Goal: Task Accomplishment & Management: Manage account settings

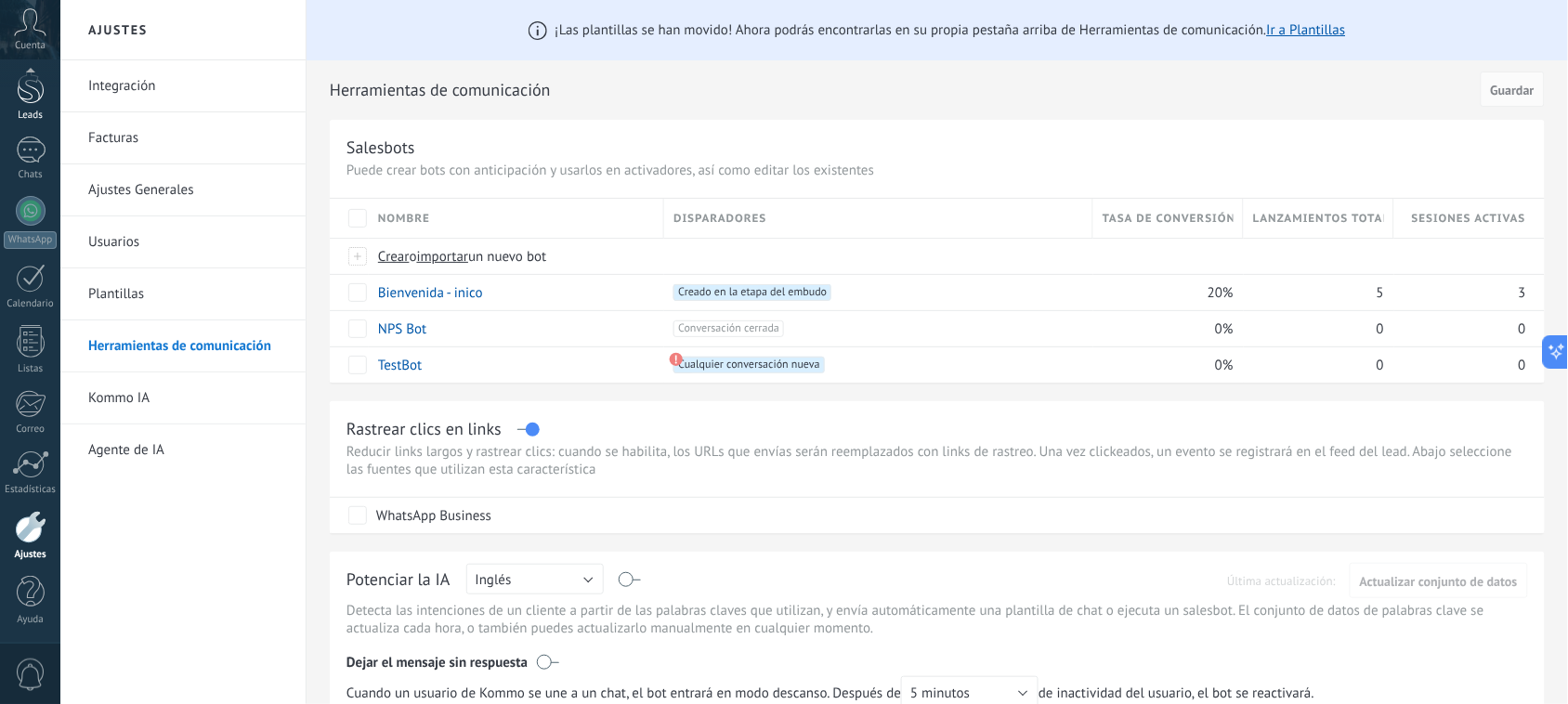
click at [37, 94] on div at bounding box center [30, 86] width 28 height 34
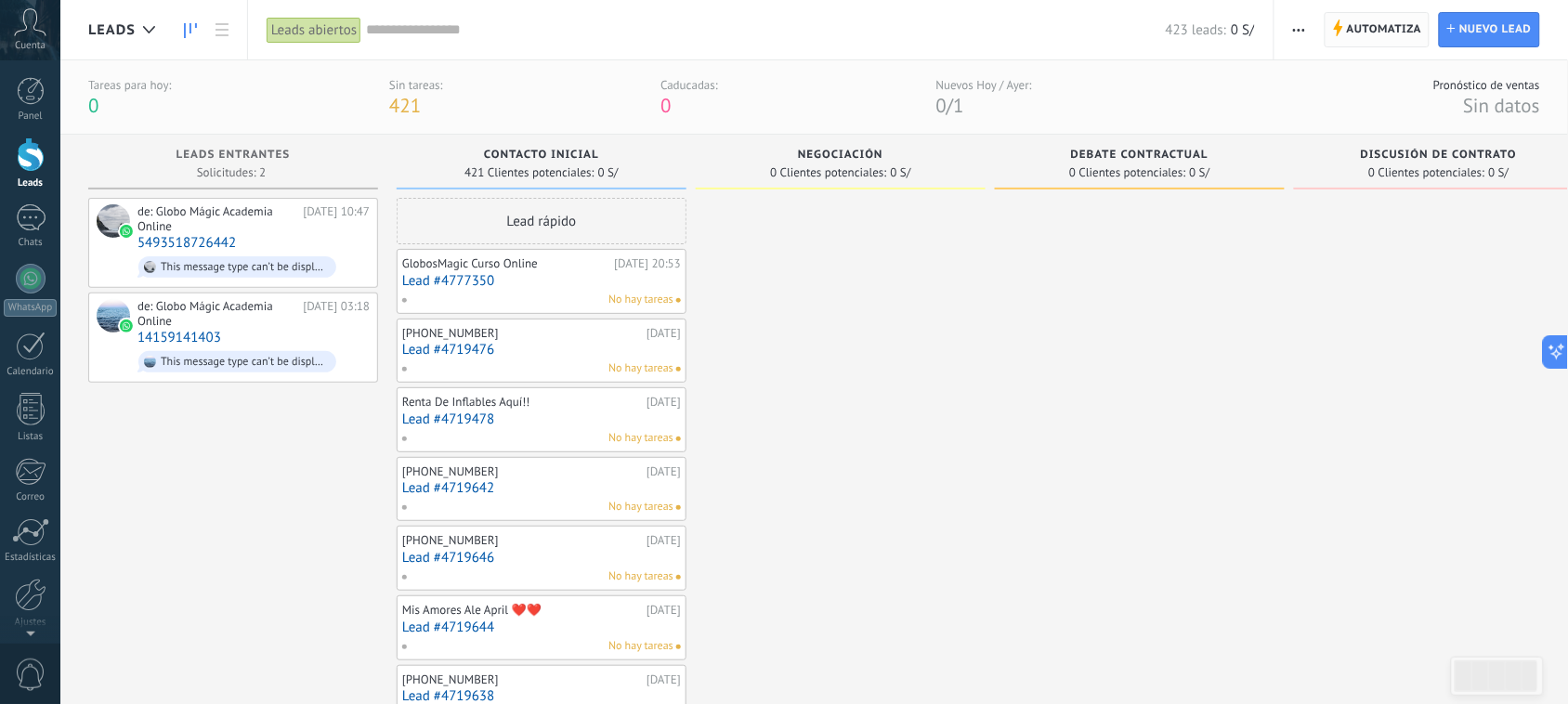
click at [1359, 21] on span "Automatiza" at bounding box center [1385, 29] width 76 height 33
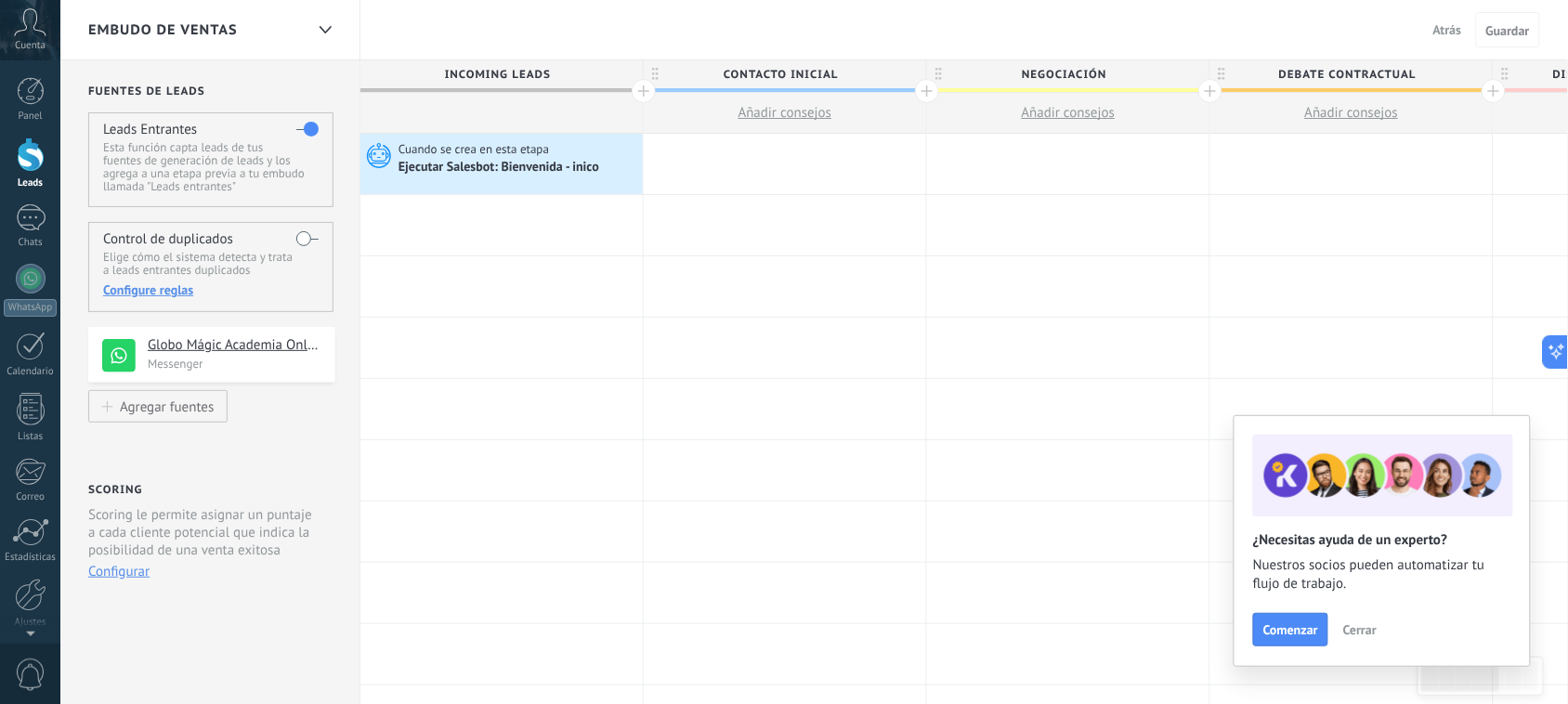
click at [1453, 21] on span "Atrás" at bounding box center [1448, 29] width 29 height 16
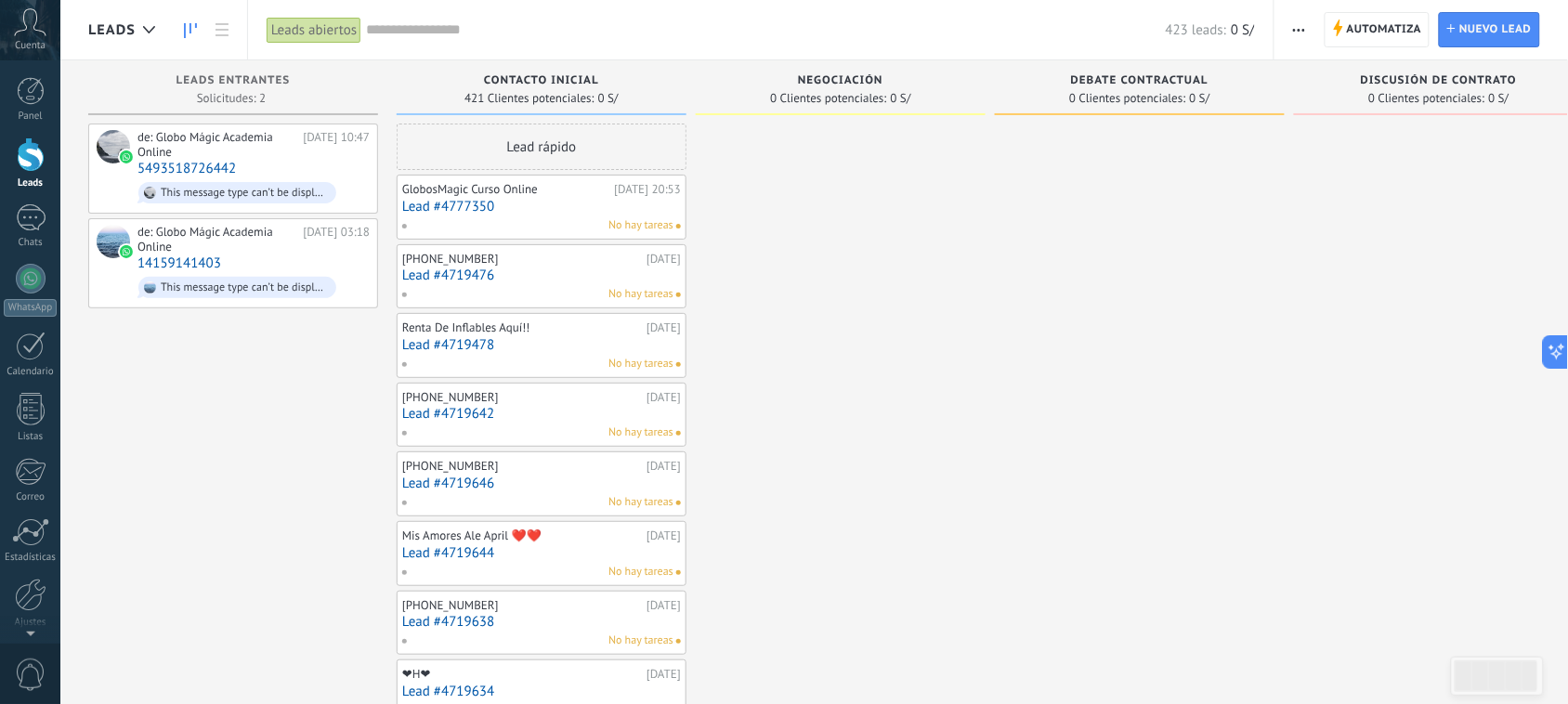
click at [24, 33] on icon at bounding box center [30, 22] width 33 height 28
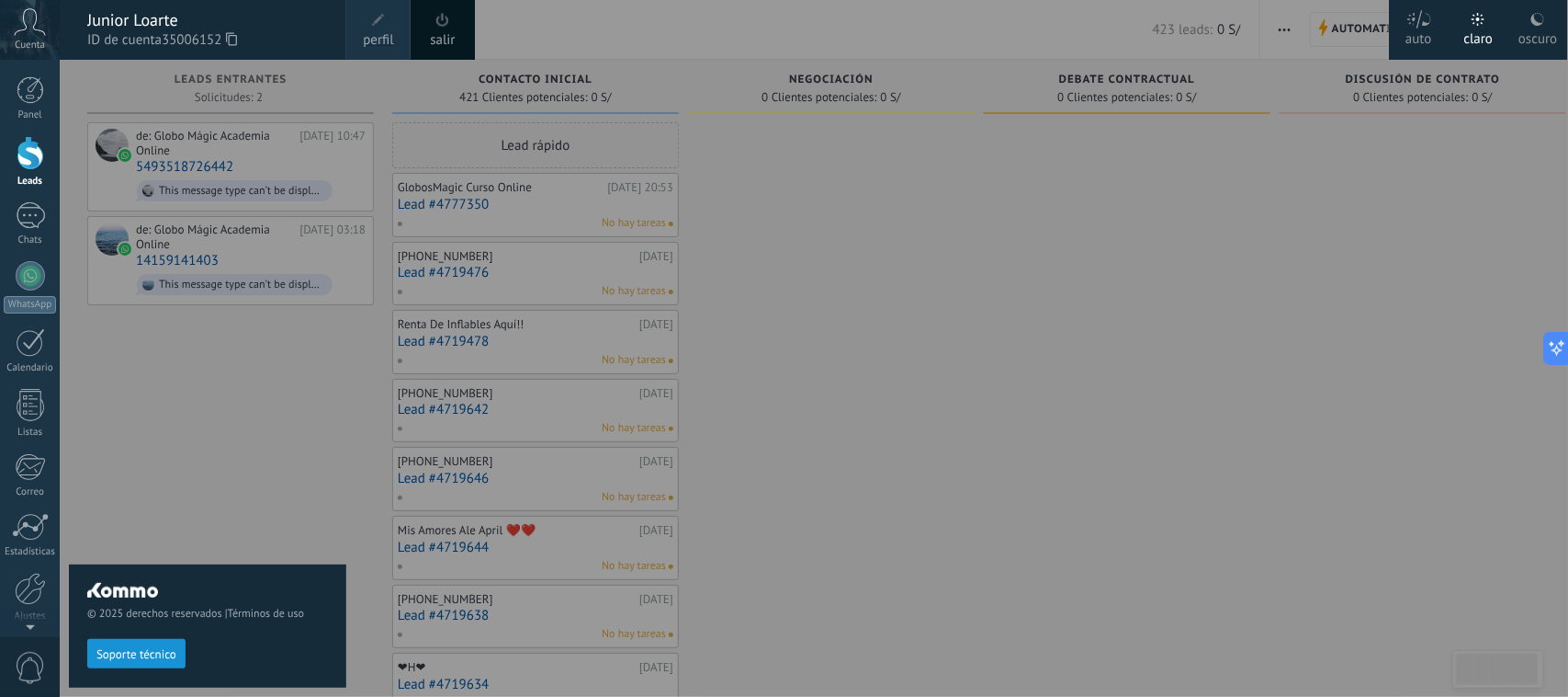
click at [492, 14] on div at bounding box center [843, 348] width 1568 height 697
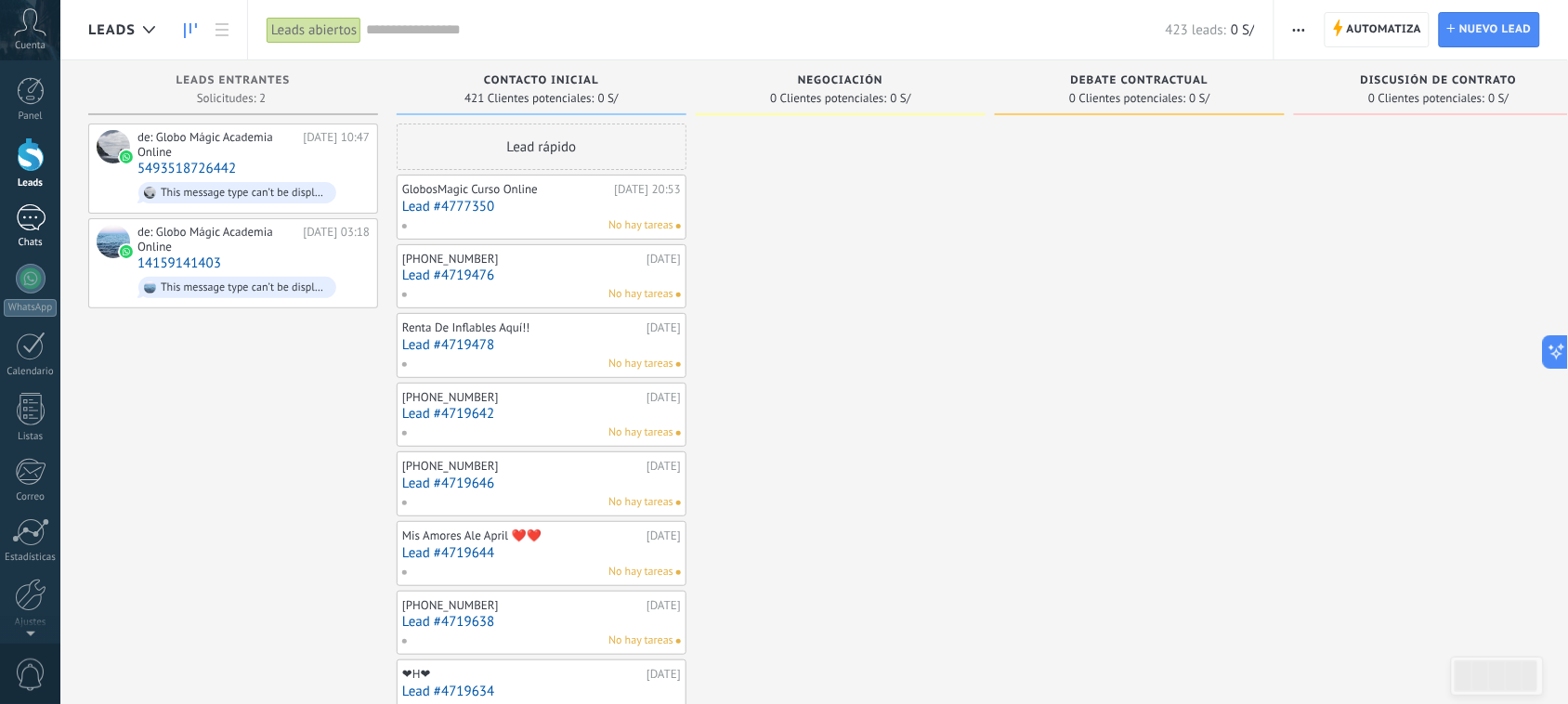
click at [24, 218] on div at bounding box center [30, 218] width 30 height 27
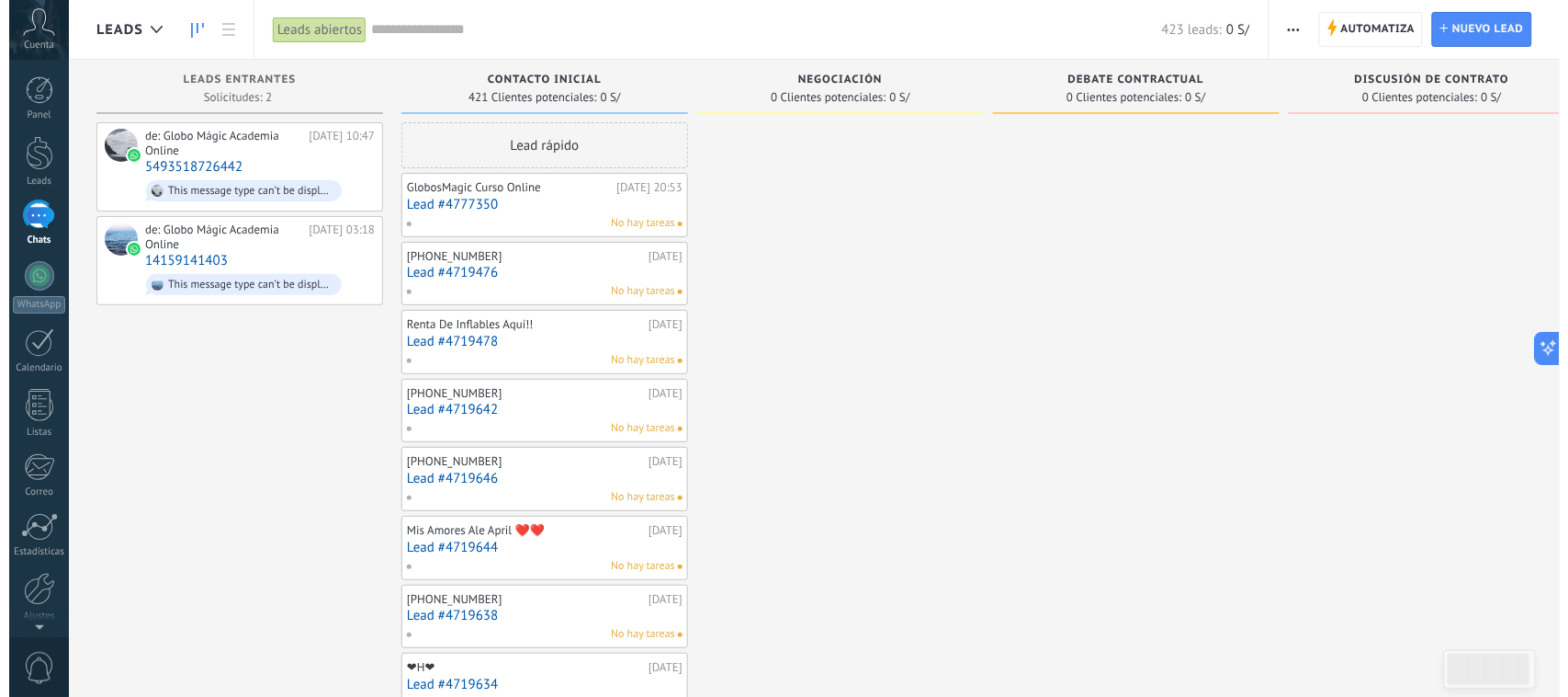
scroll to position [1505, 0]
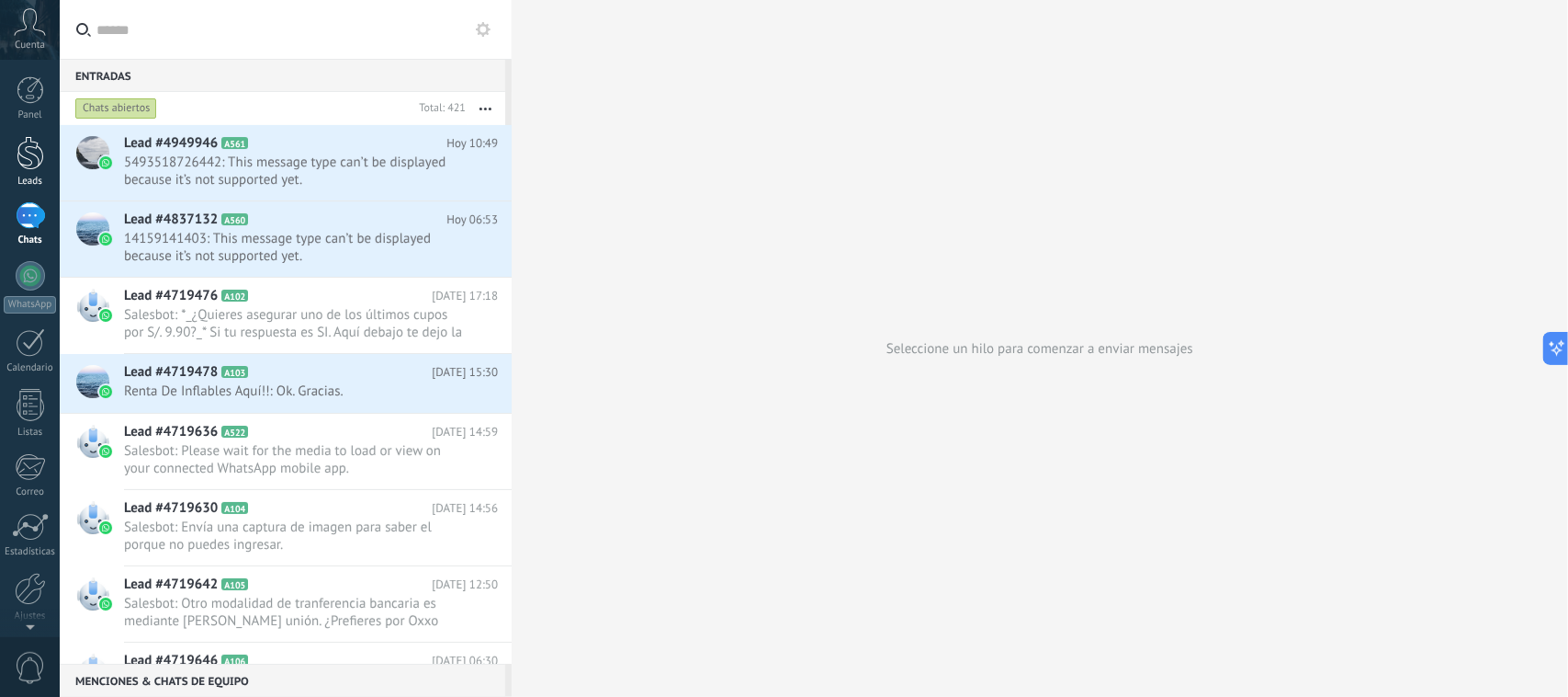
click at [31, 147] on div at bounding box center [30, 153] width 28 height 34
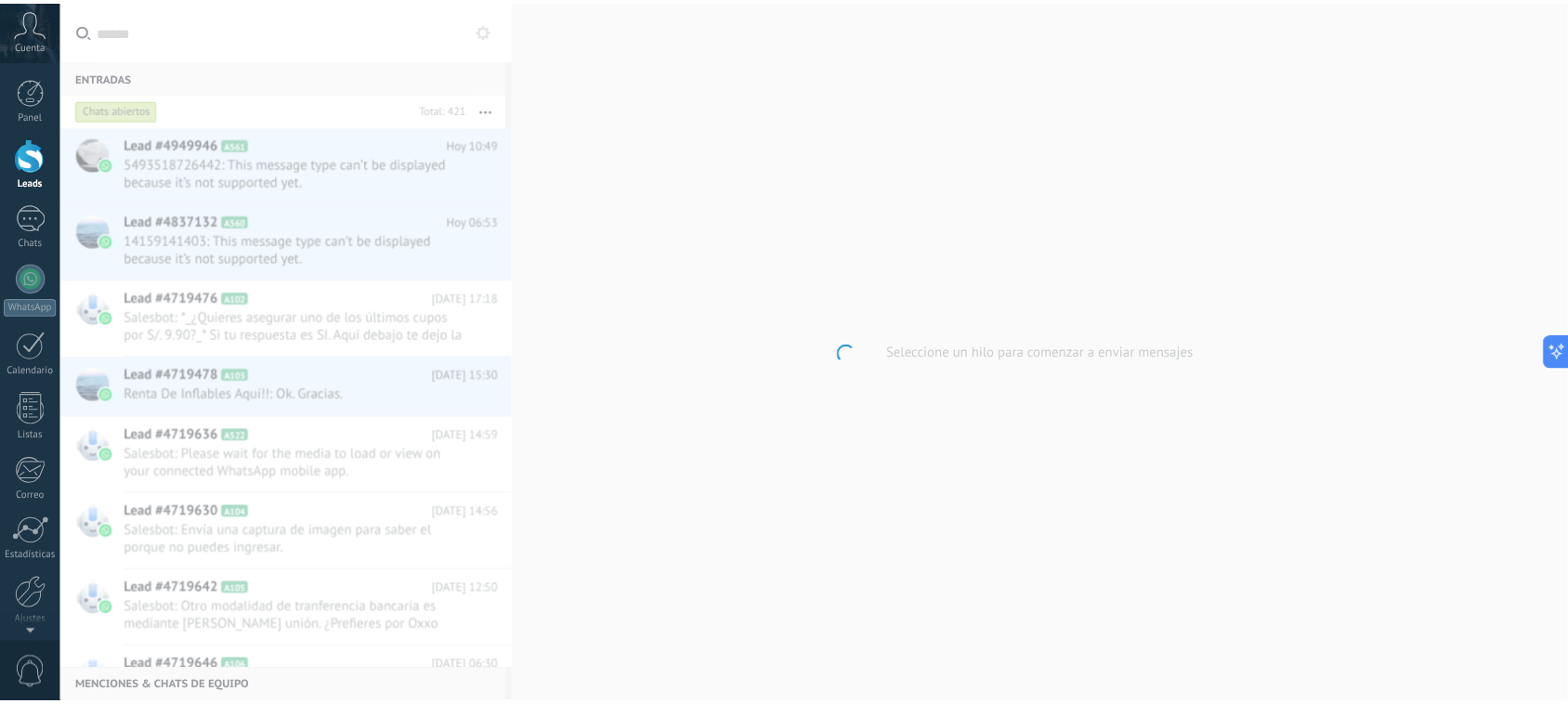
scroll to position [1478, 0]
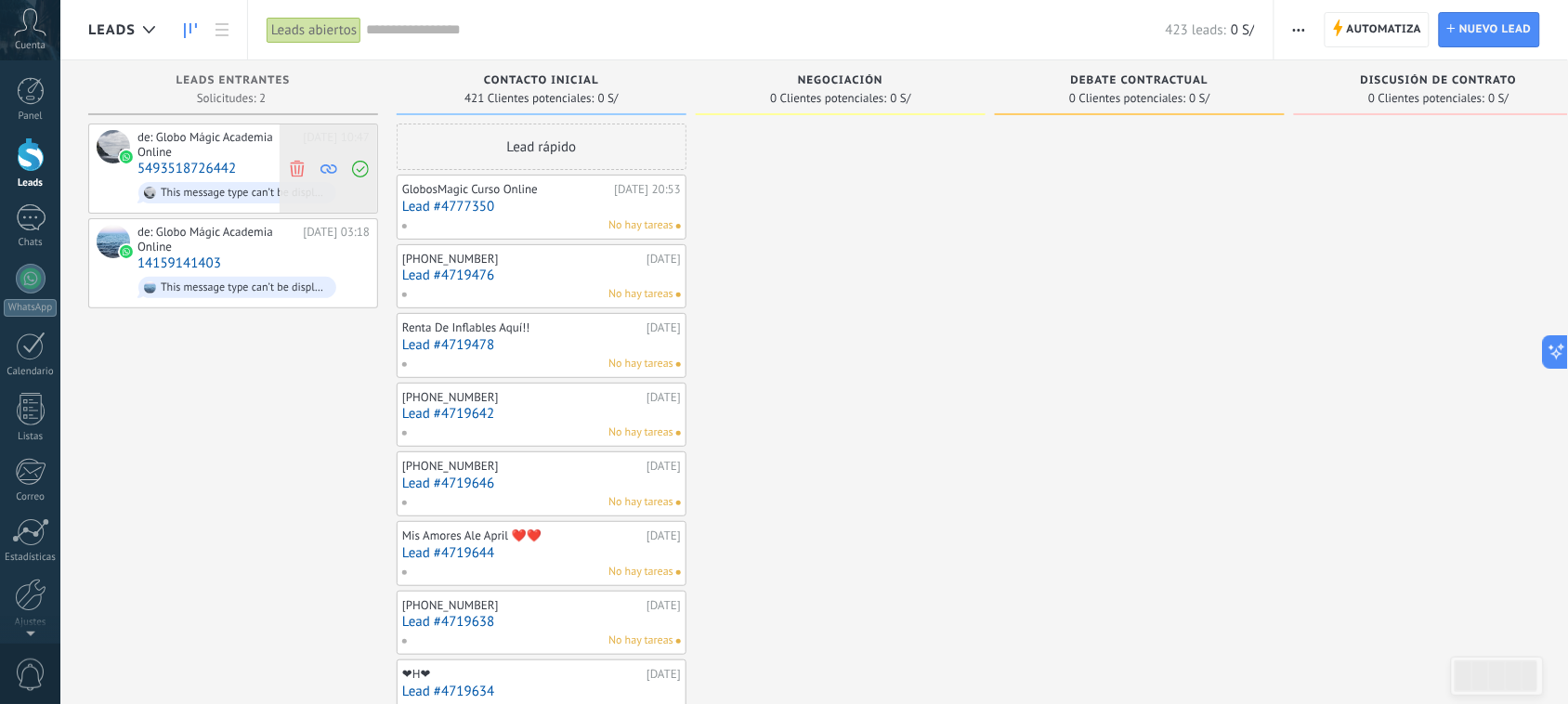
click at [303, 161] on icon at bounding box center [297, 168] width 16 height 16
click at [298, 161] on use at bounding box center [297, 168] width 14 height 16
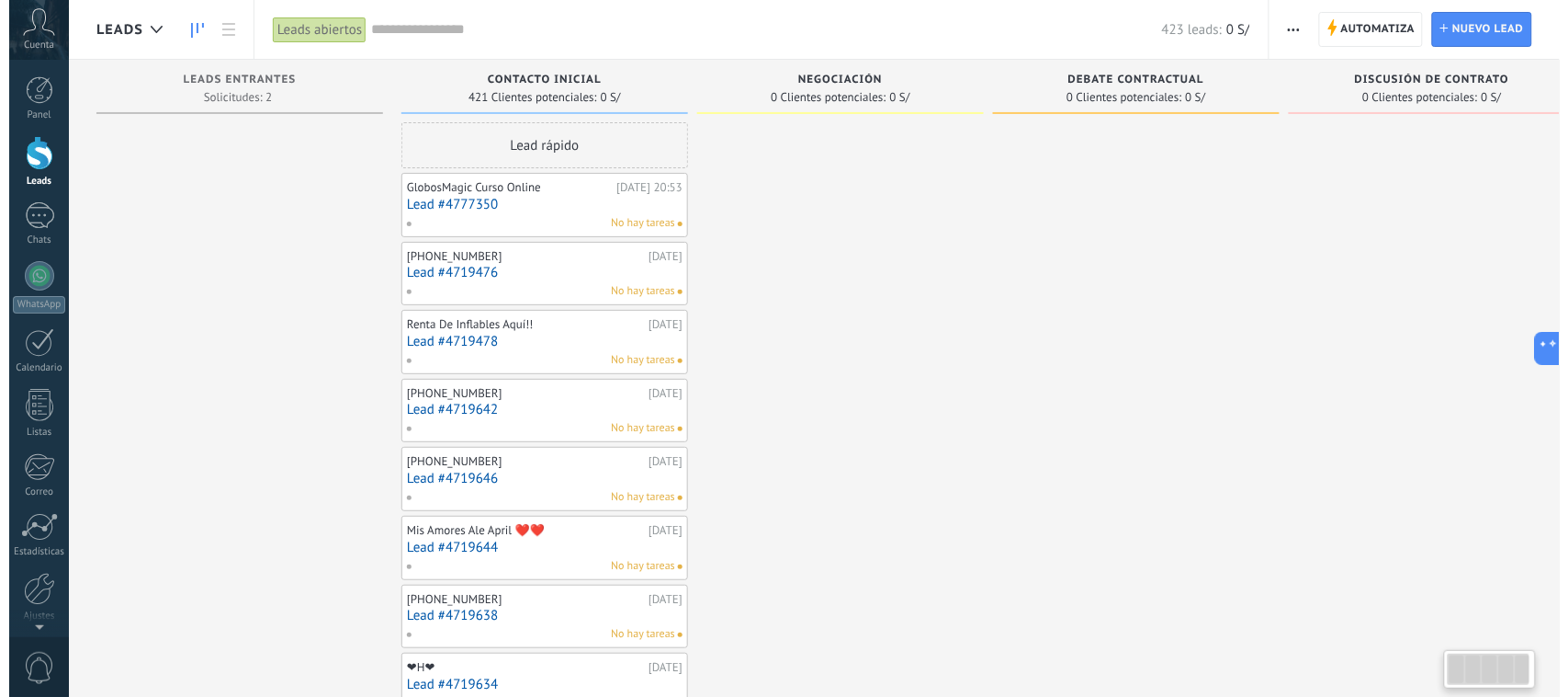
scroll to position [0, 1]
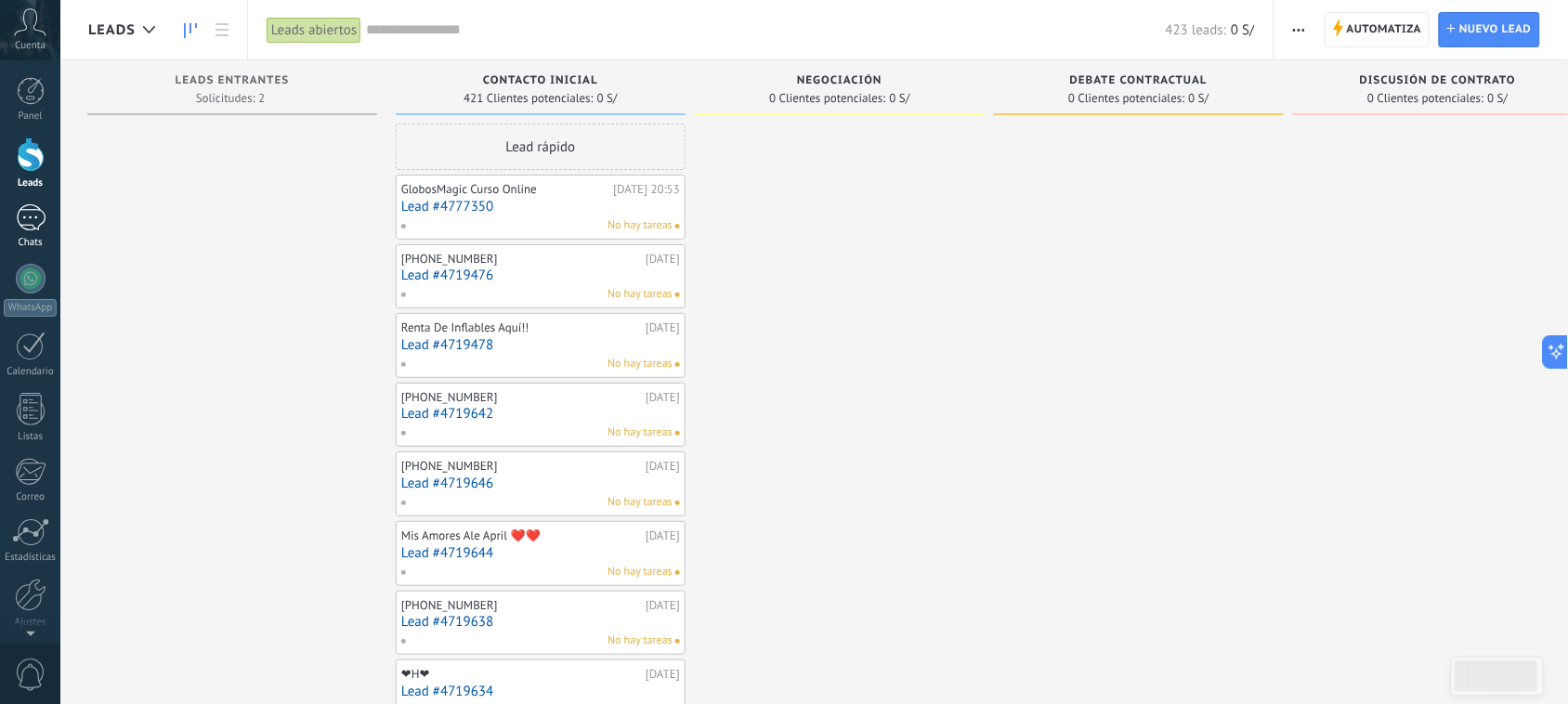
click at [21, 209] on div at bounding box center [30, 218] width 30 height 27
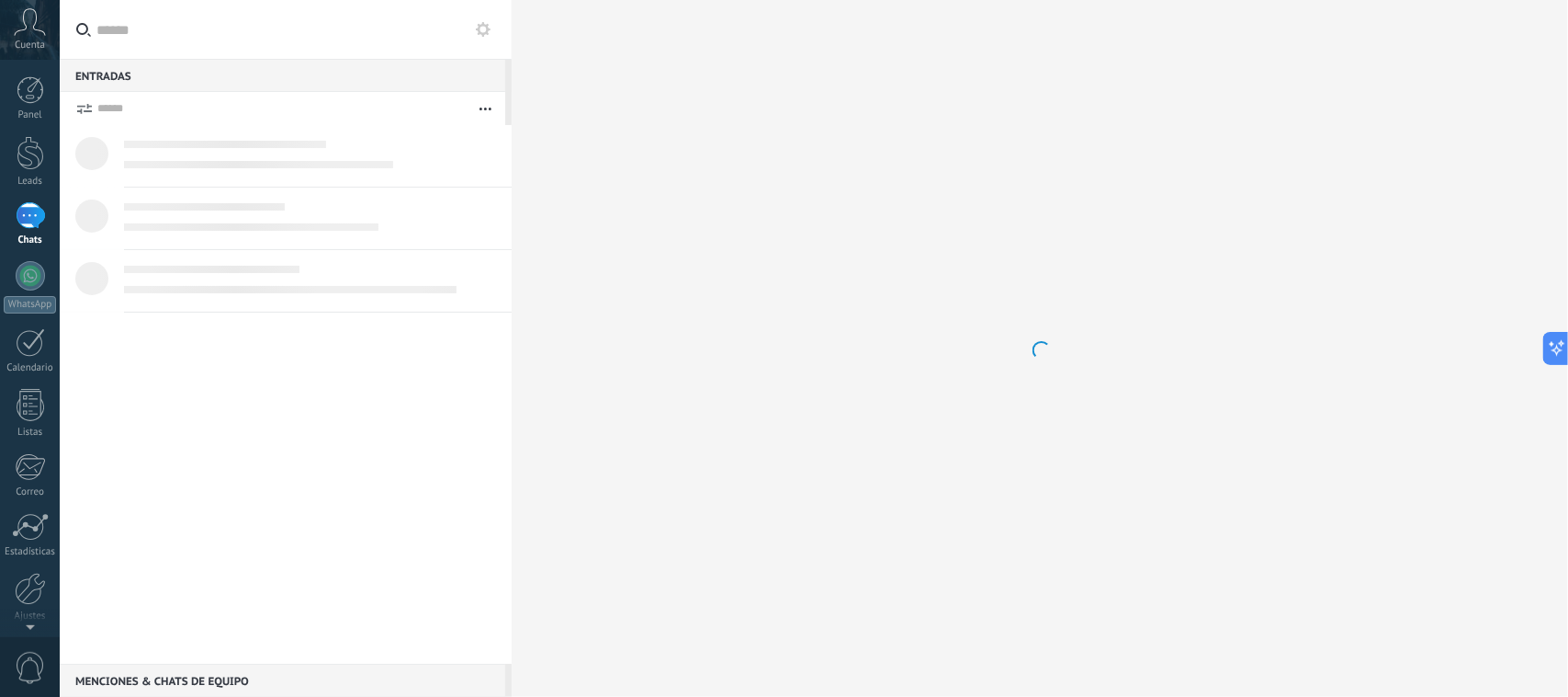
scroll to position [1505, 0]
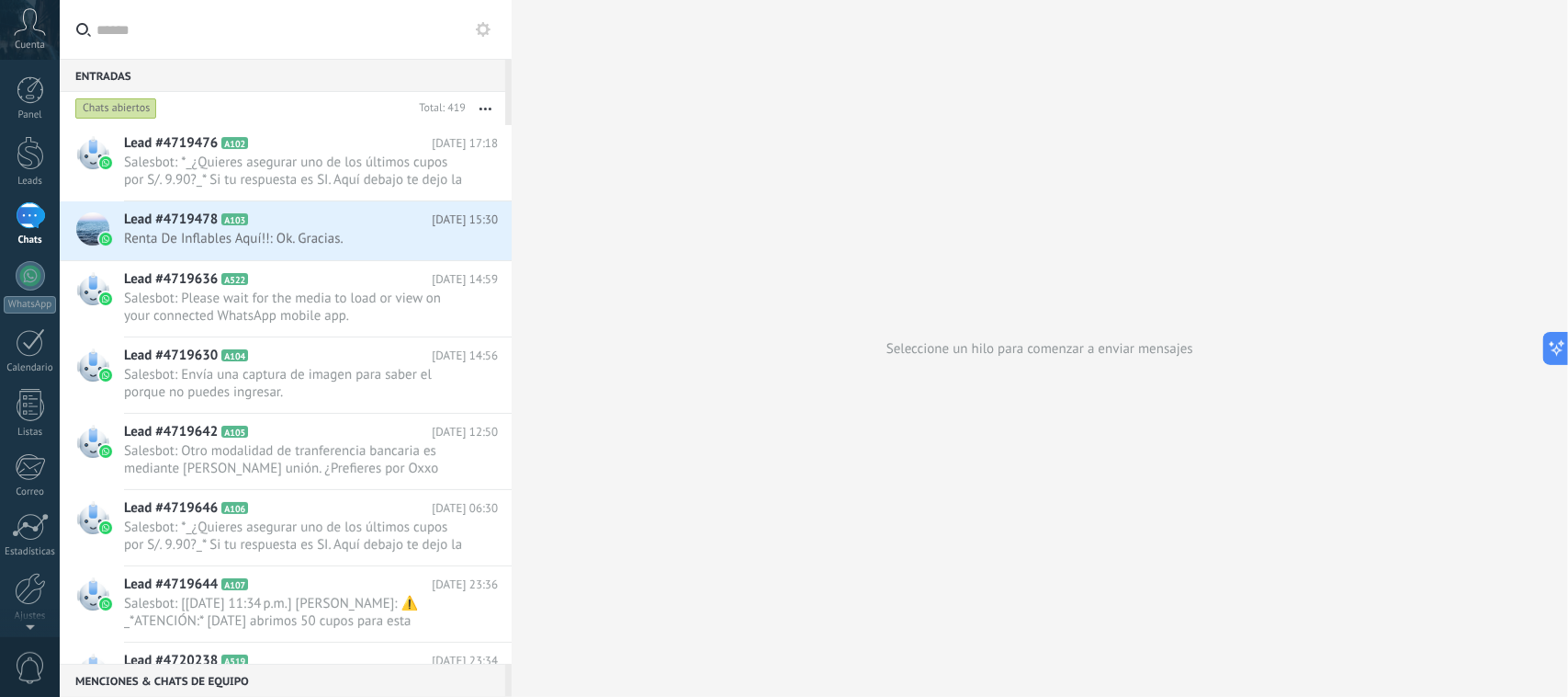
click at [333, 71] on div "Entradas 0" at bounding box center [282, 75] width 445 height 33
click at [332, 33] on input "text" at bounding box center [297, 29] width 400 height 59
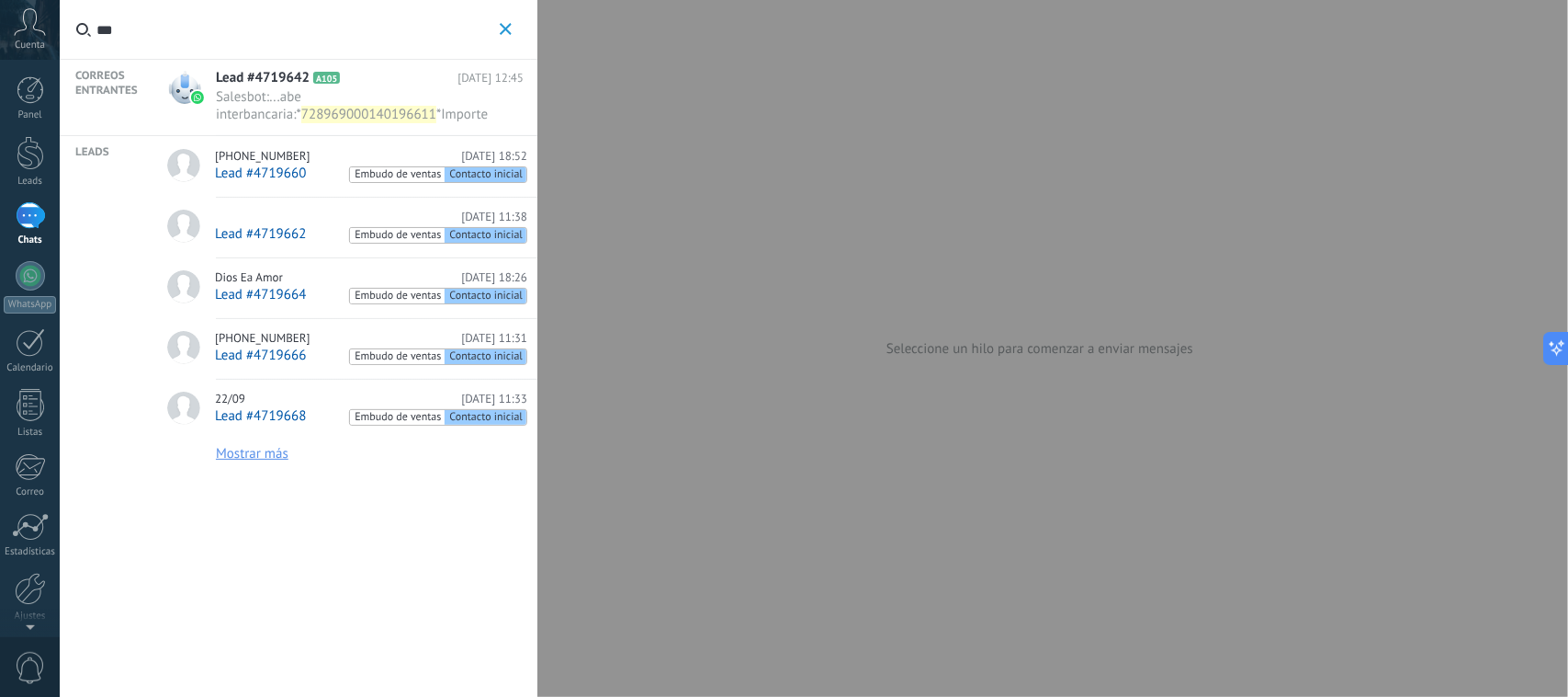
click at [301, 253] on link "[DATE] 11:38 Lead #4719662 Embudo de ventas Contacto inicial" at bounding box center [344, 228] width 386 height 61
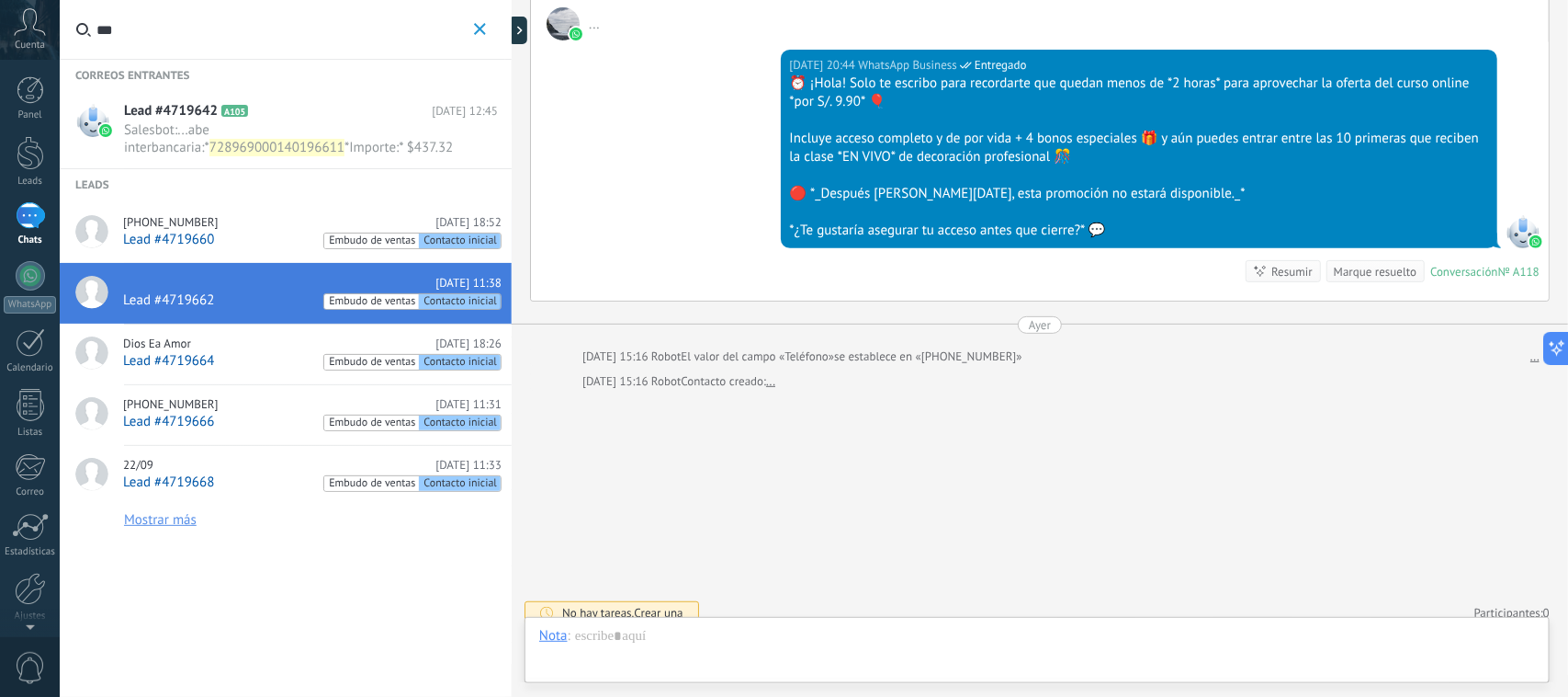
scroll to position [1505, 0]
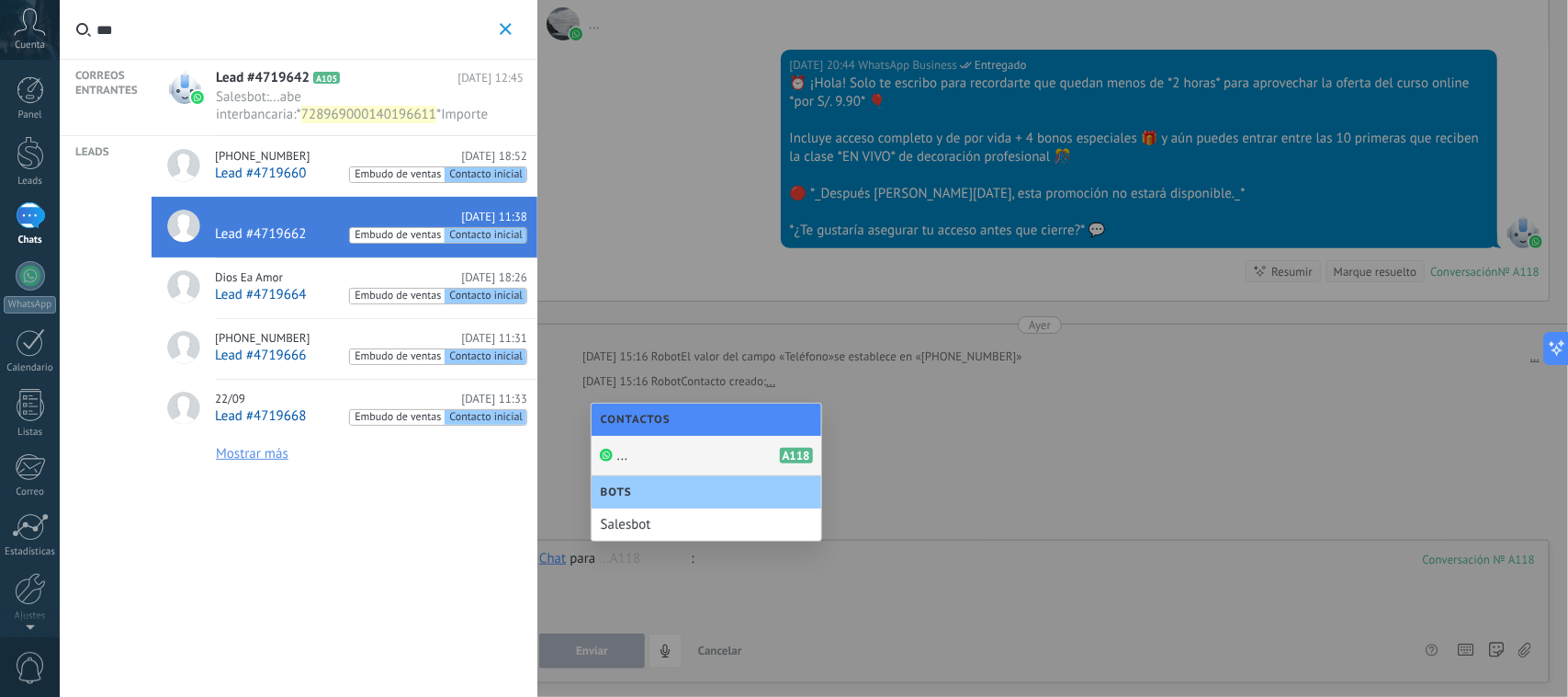
click at [244, 37] on input "***" at bounding box center [297, 29] width 399 height 59
click at [244, 41] on input "***" at bounding box center [297, 29] width 399 height 59
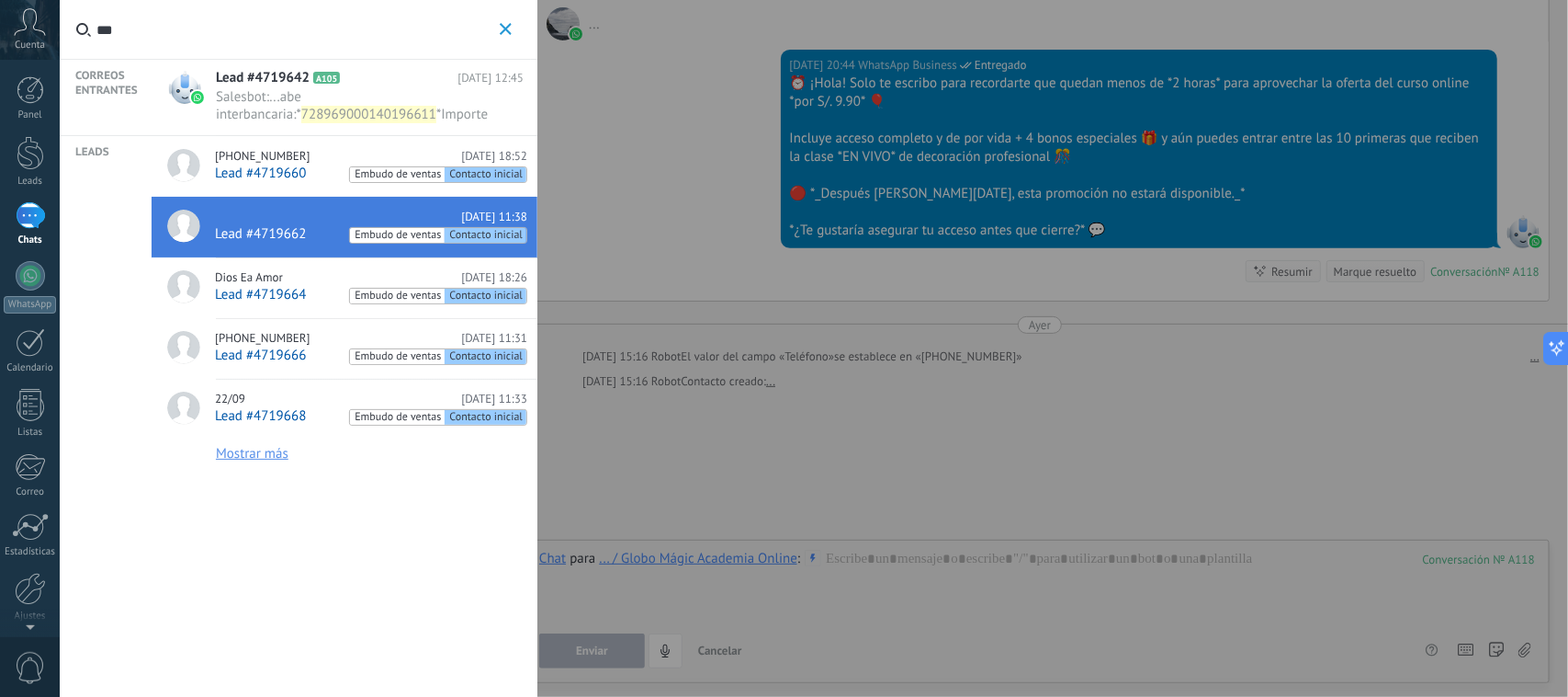
click at [703, 373] on div at bounding box center [784, 348] width 1568 height 697
click at [148, 21] on input "***" at bounding box center [297, 29] width 399 height 59
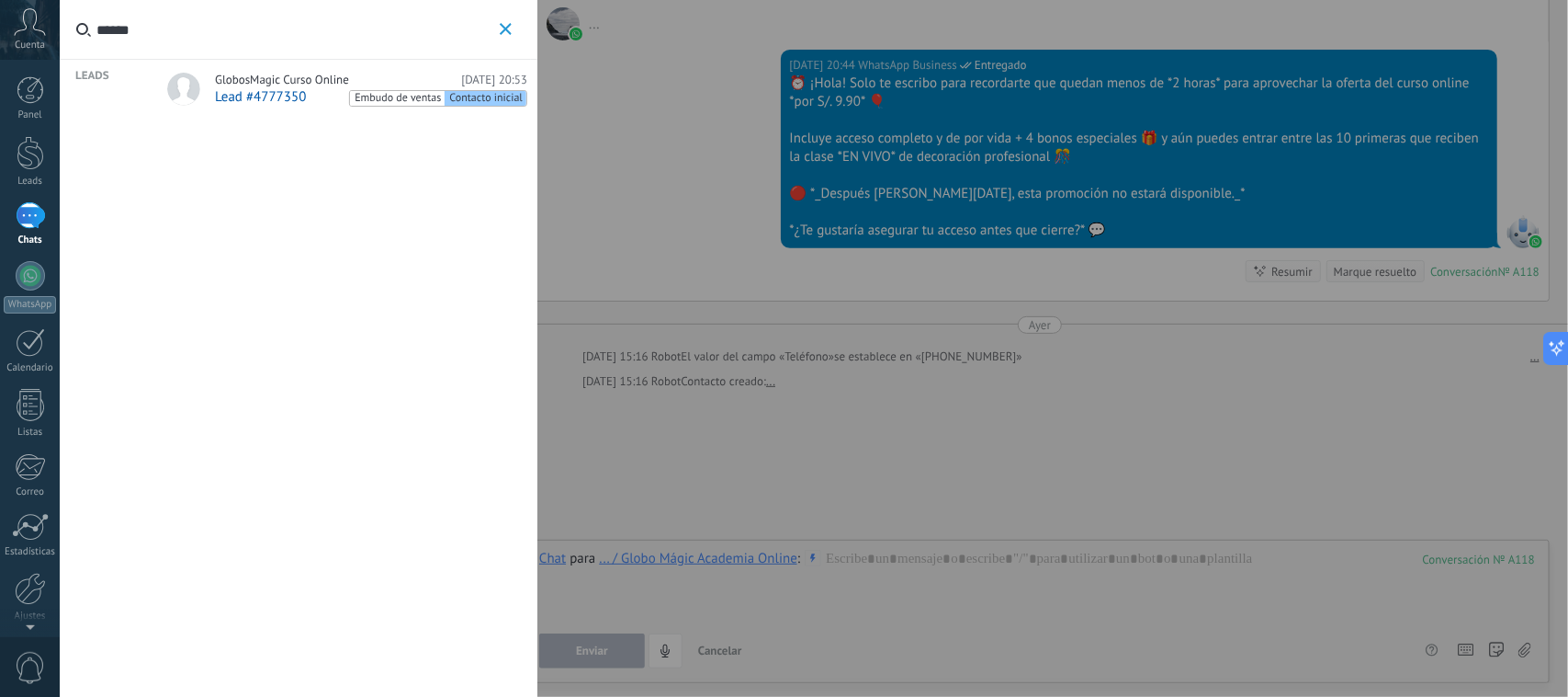
type input "******"
click at [317, 76] on span "GlobosMagic Curso Online" at bounding box center [282, 80] width 134 height 14
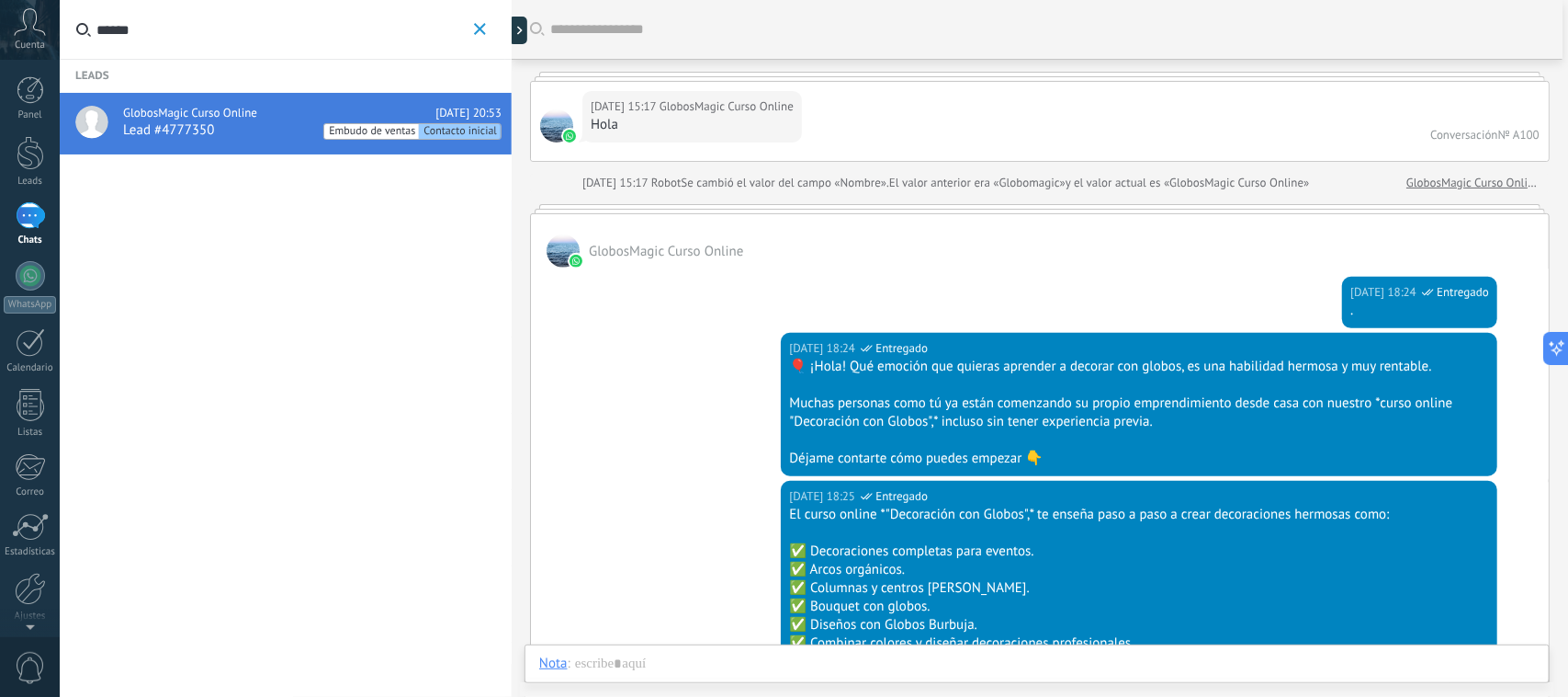
scroll to position [166, 0]
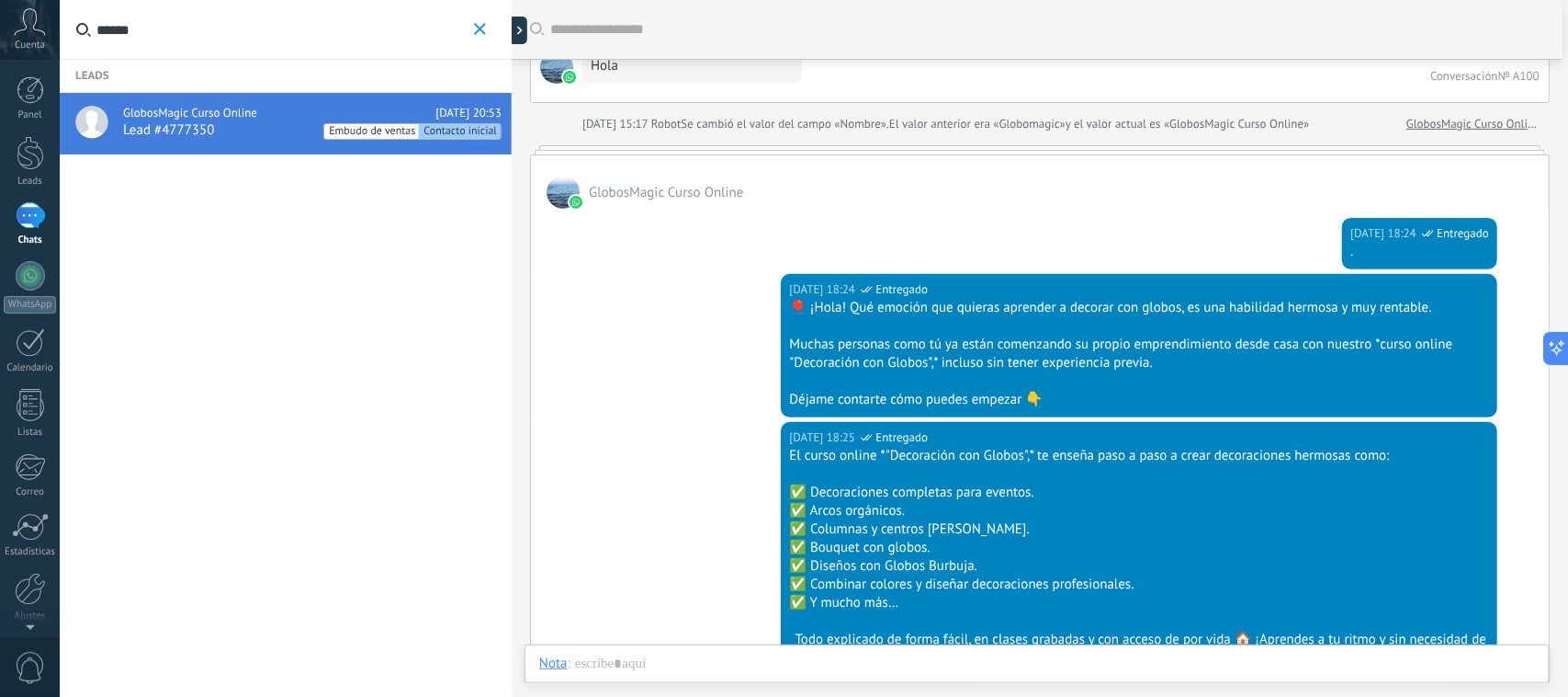
click at [265, 111] on div "GlobosMagic Curso Online [DATE] 20:53" at bounding box center [312, 112] width 378 height 14
drag, startPoint x: 264, startPoint y: 112, endPoint x: 232, endPoint y: 134, distance: 38.8
click at [232, 134] on div "Lead #4777350 Embudo de ventas Contacto inicial" at bounding box center [312, 130] width 378 height 18
click at [476, 36] on button "******" at bounding box center [480, 30] width 21 height 23
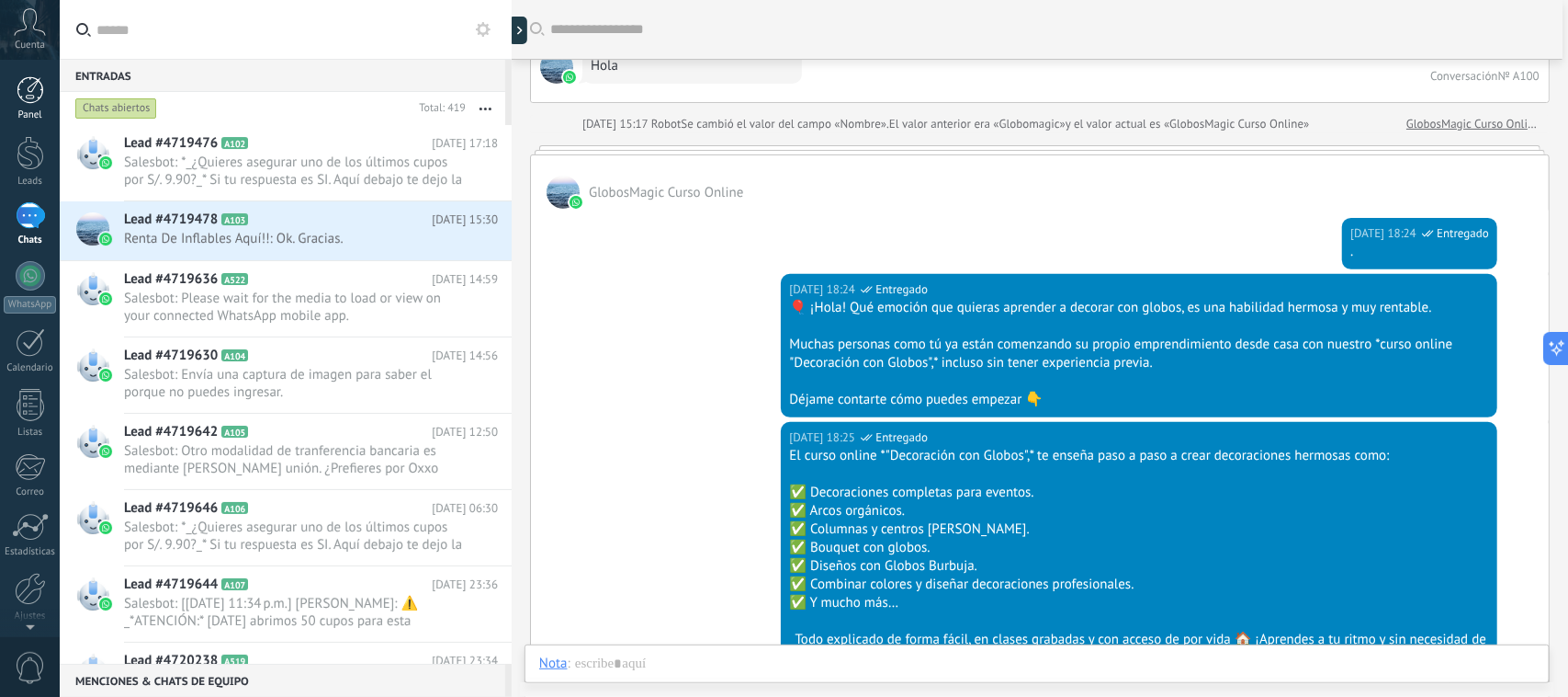
click at [20, 97] on div at bounding box center [30, 89] width 28 height 28
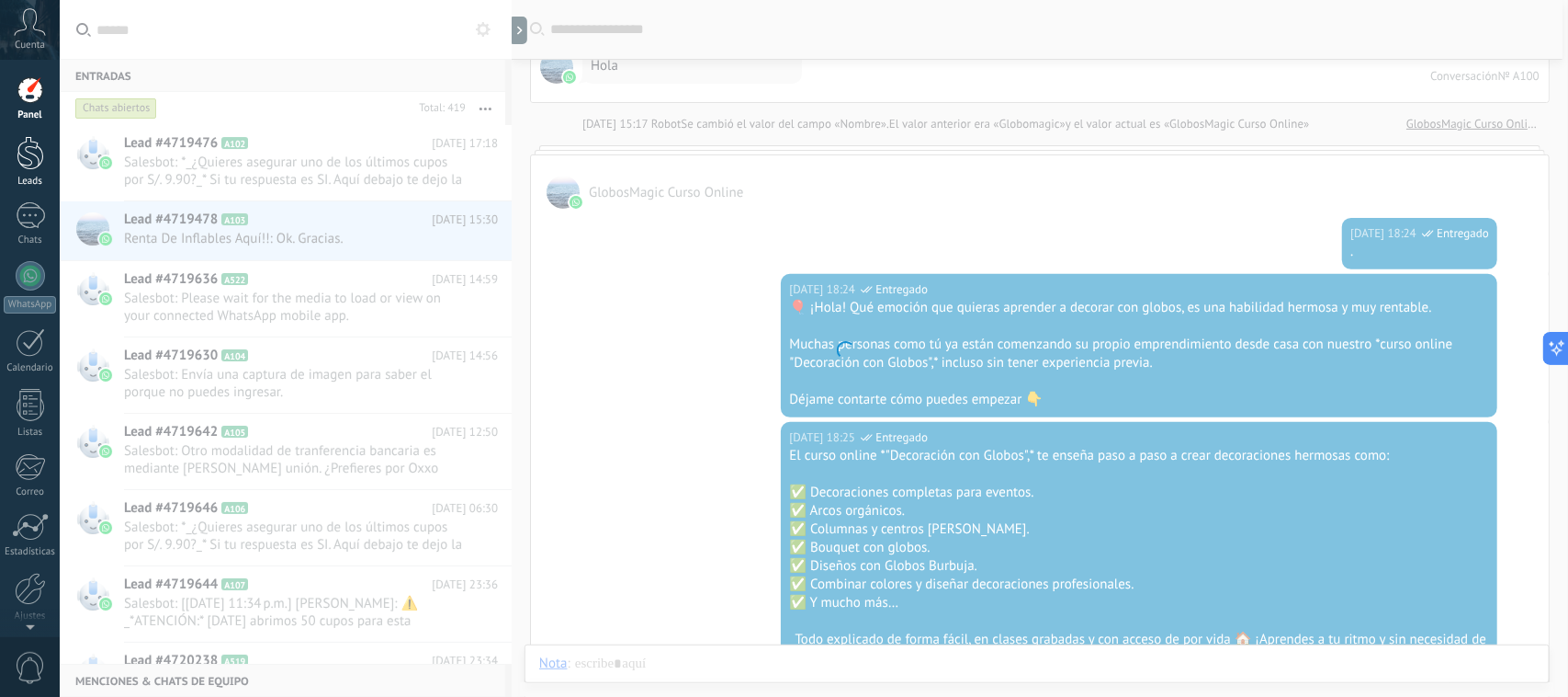
click at [37, 165] on div at bounding box center [30, 153] width 28 height 34
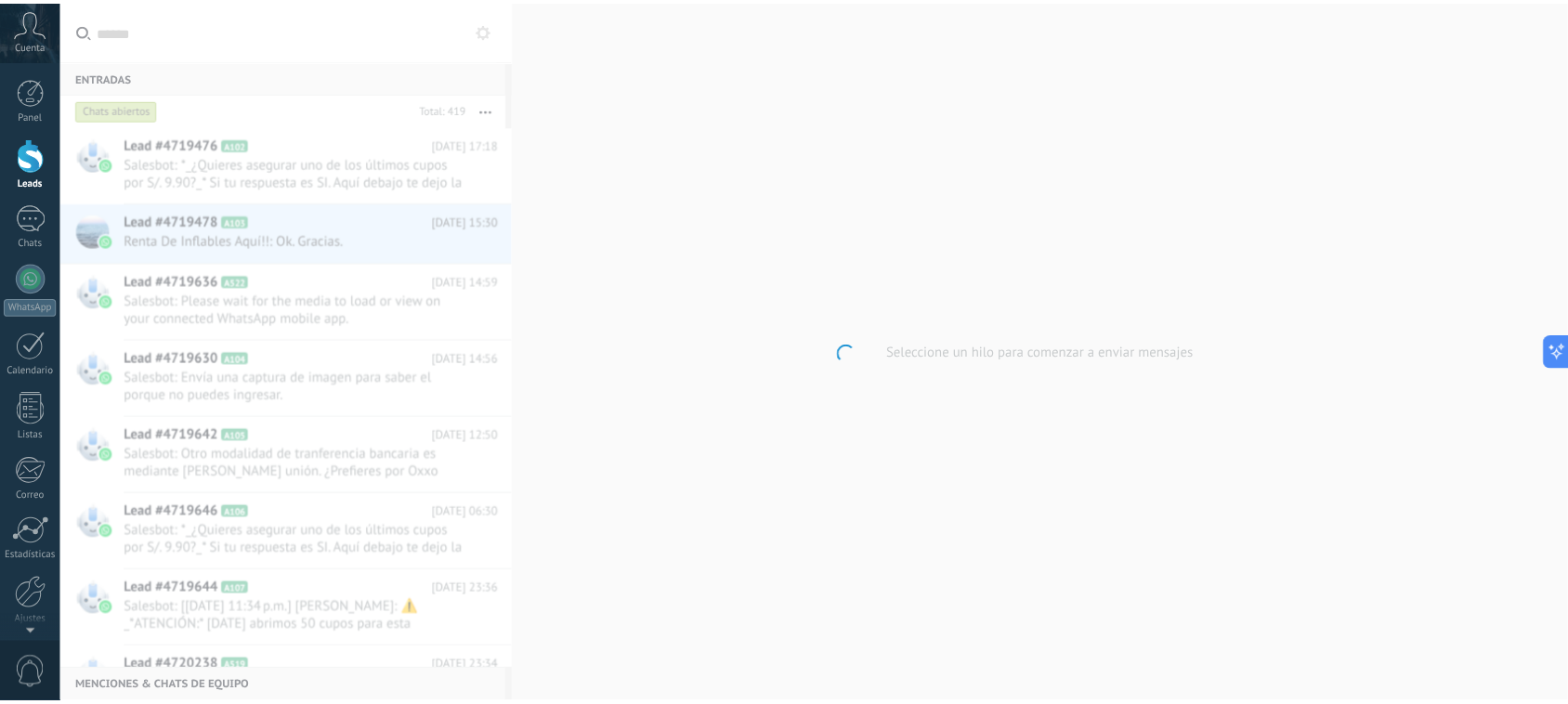
scroll to position [1478, 0]
